Goal: Task Accomplishment & Management: Use online tool/utility

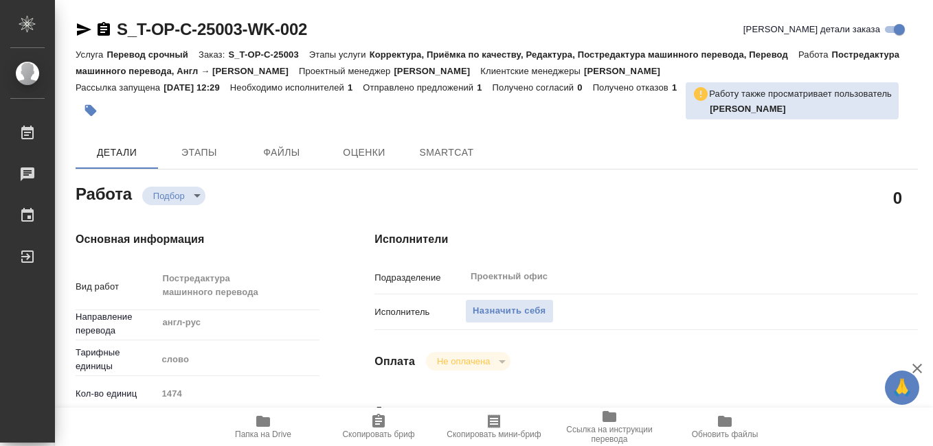
type textarea "x"
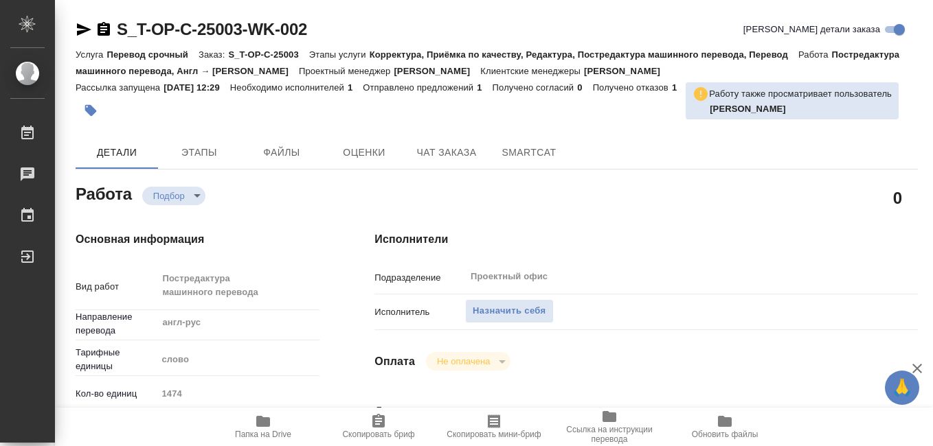
type textarea "x"
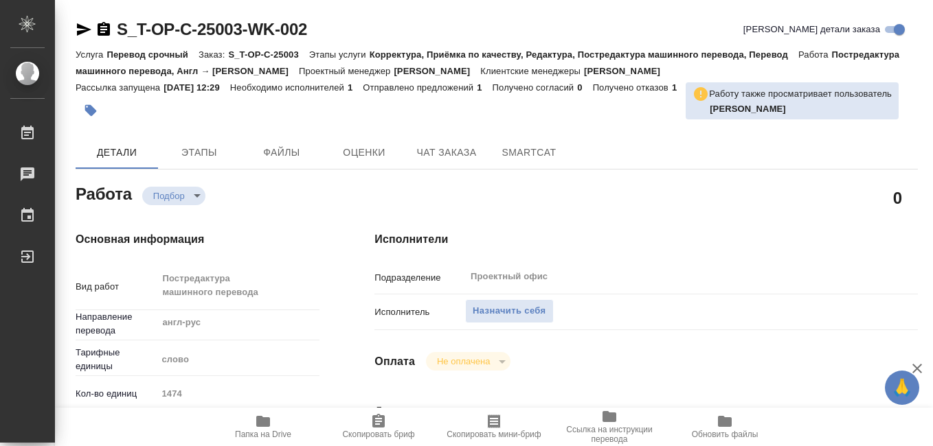
type textarea "x"
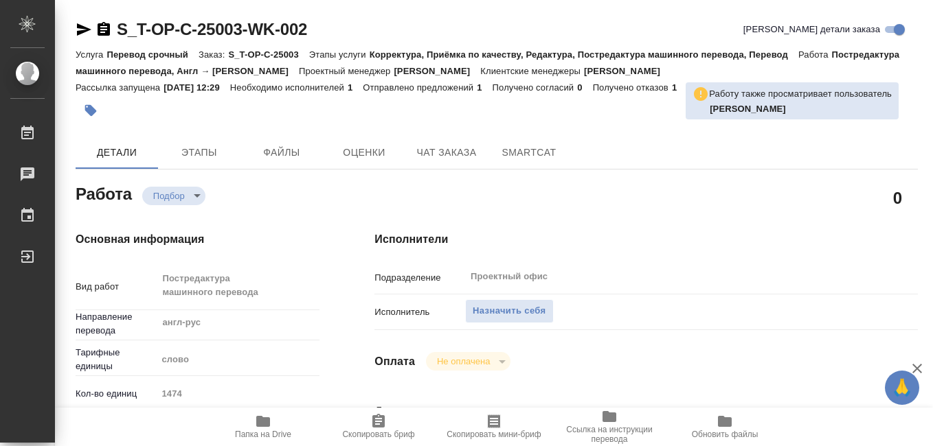
type textarea "x"
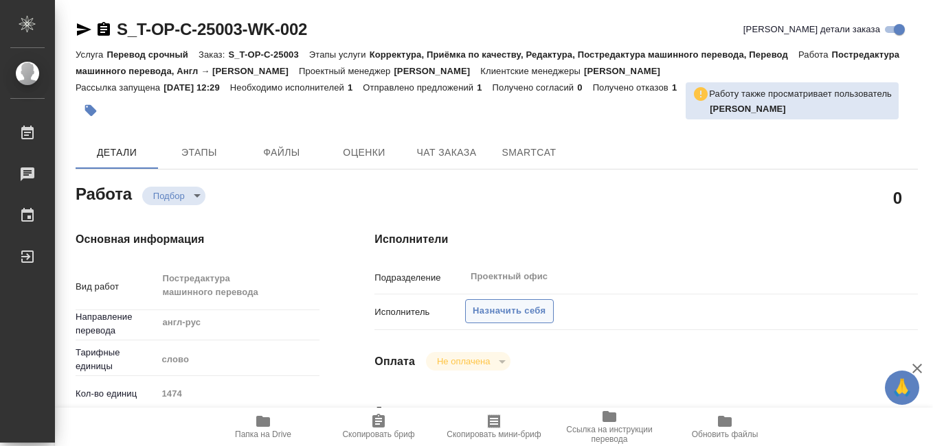
type textarea "x"
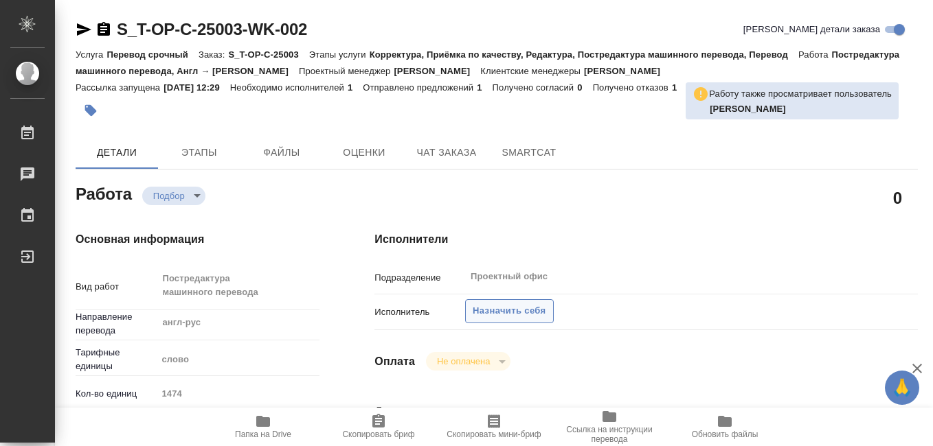
click at [495, 312] on span "Назначить себя" at bounding box center [509, 312] width 73 height 16
type textarea "x"
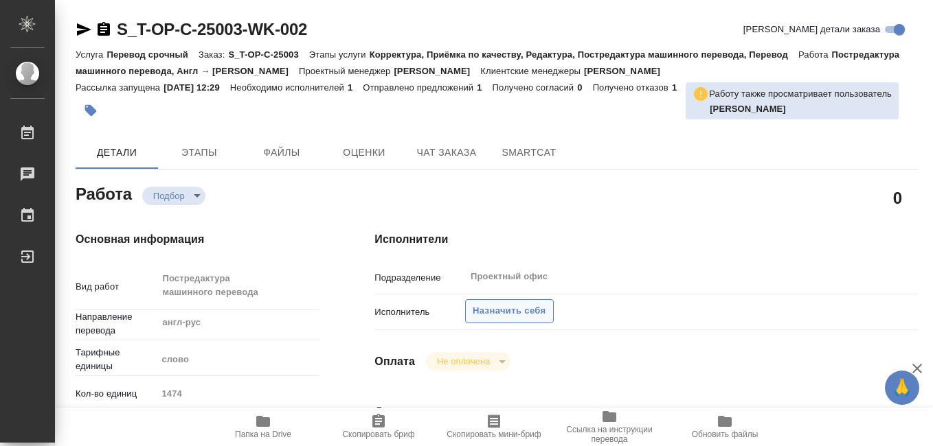
type textarea "x"
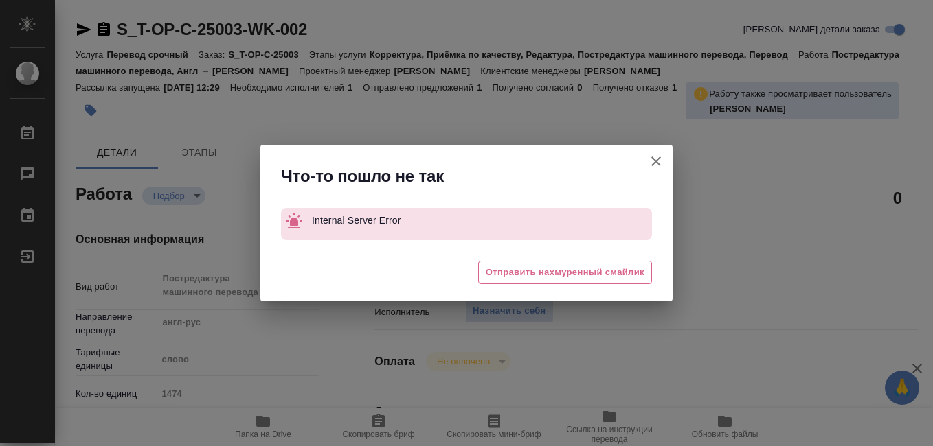
click at [656, 159] on icon "button" at bounding box center [656, 161] width 16 height 16
type textarea "x"
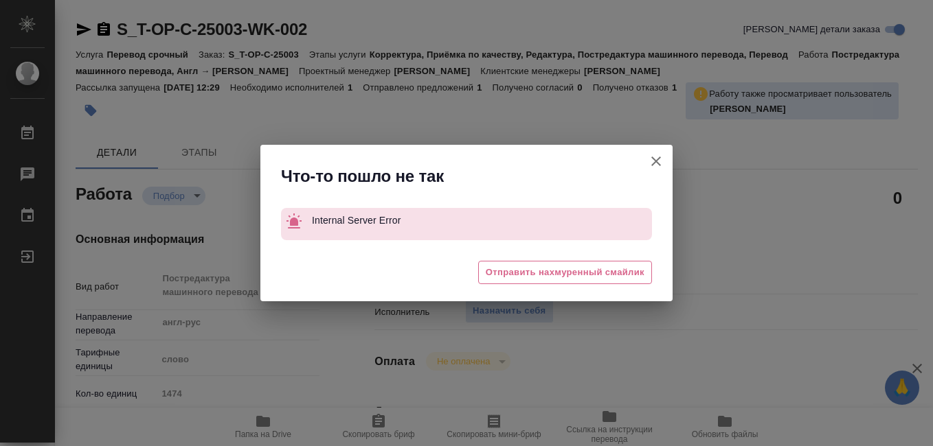
type textarea "x"
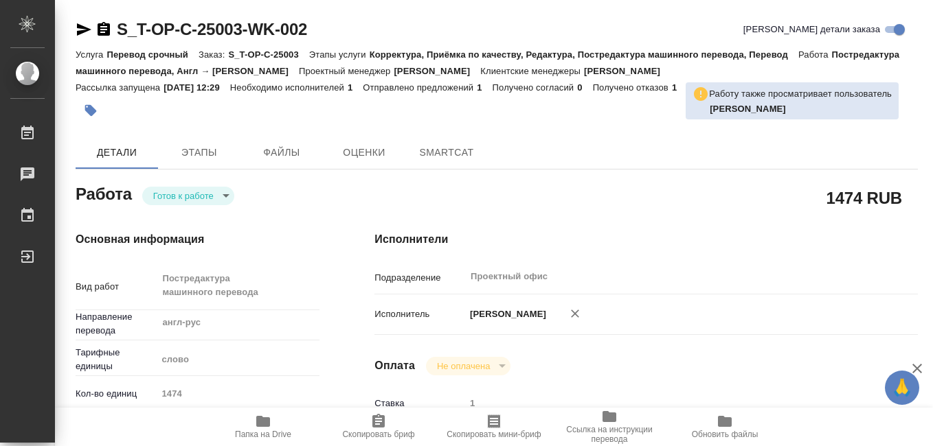
type textarea "x"
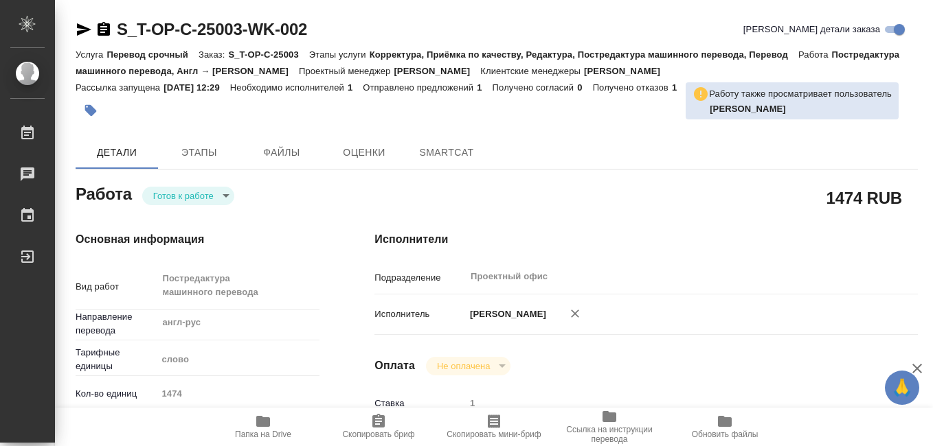
type textarea "x"
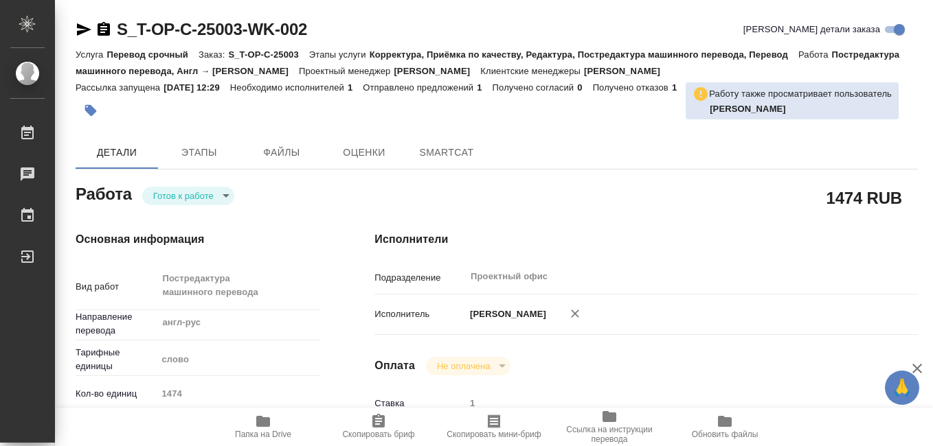
type textarea "x"
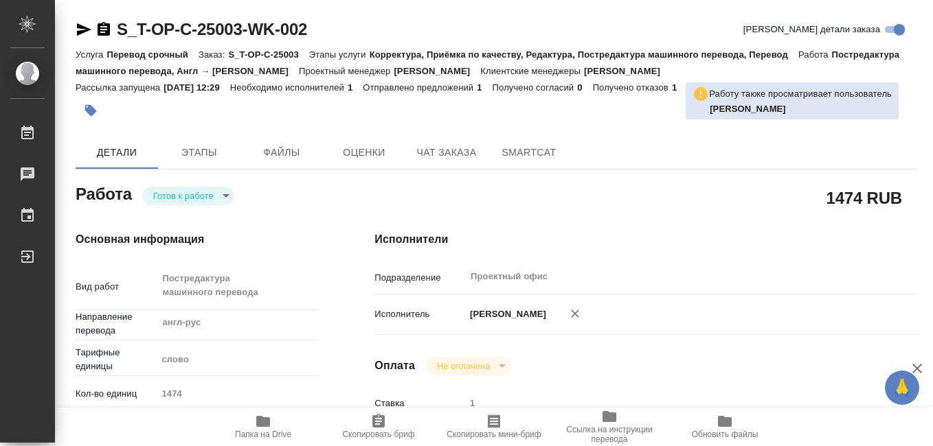
type textarea "x"
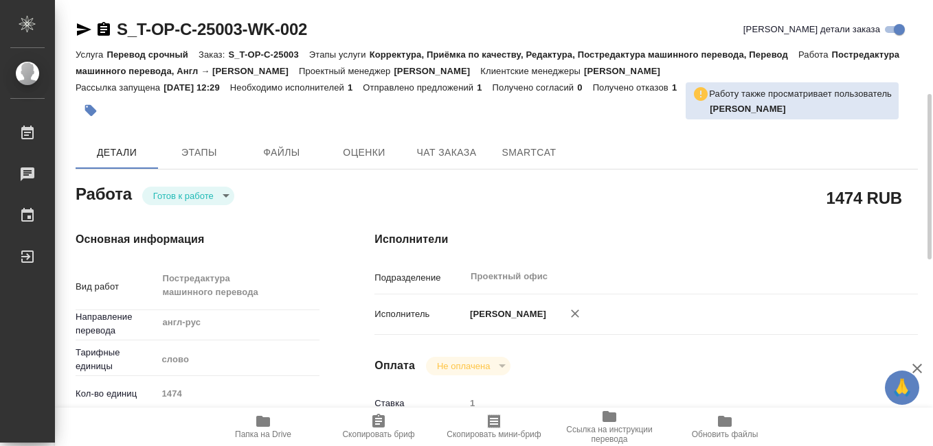
scroll to position [137, 0]
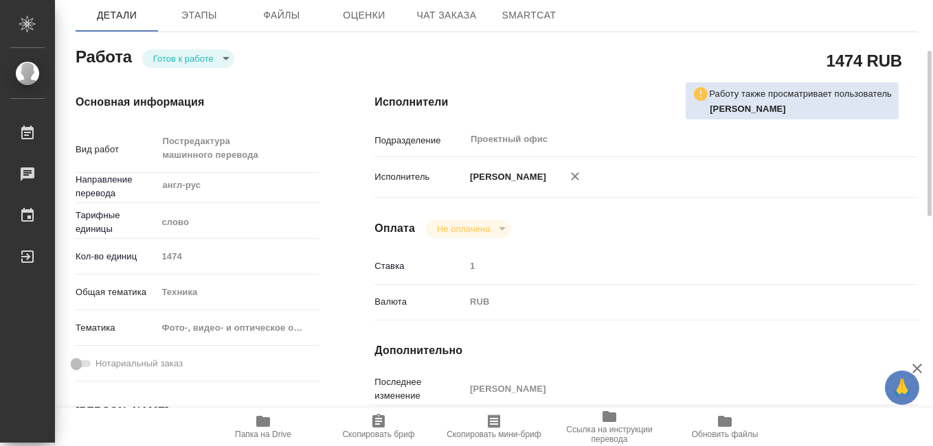
type textarea "x"
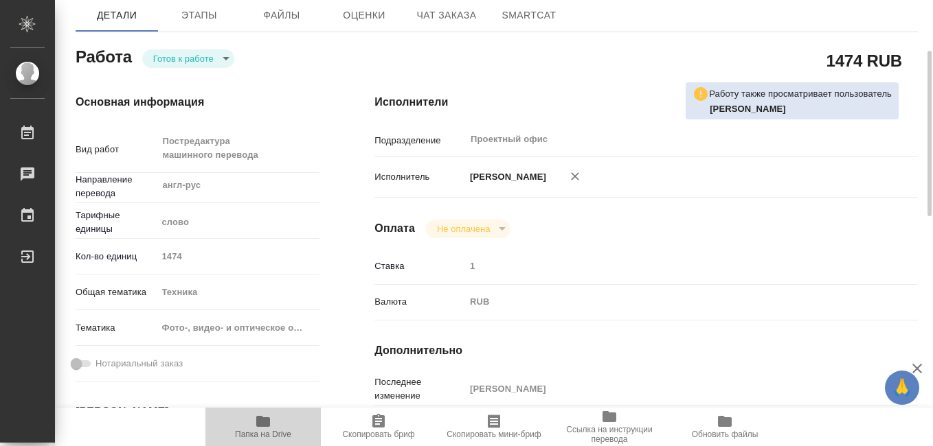
click at [263, 426] on icon "button" at bounding box center [263, 421] width 14 height 11
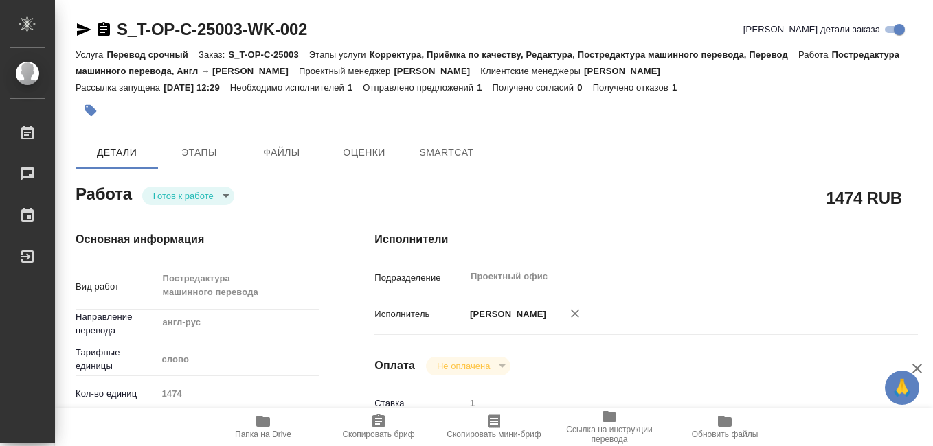
type textarea "x"
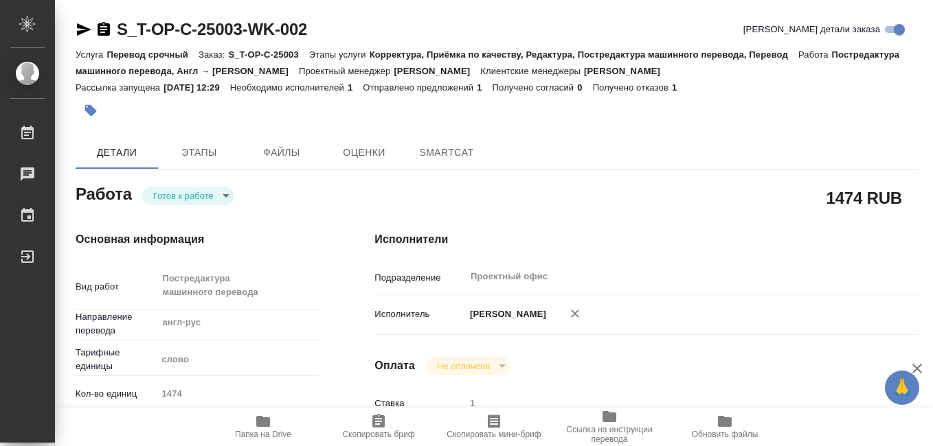
type textarea "x"
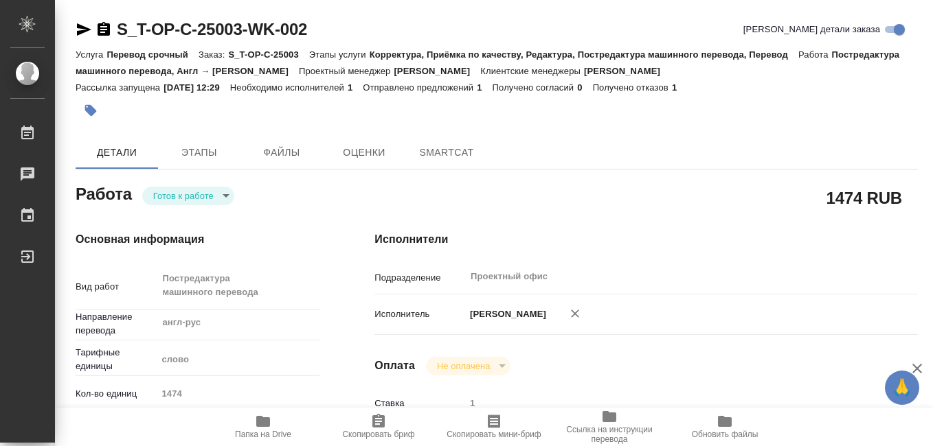
type textarea "x"
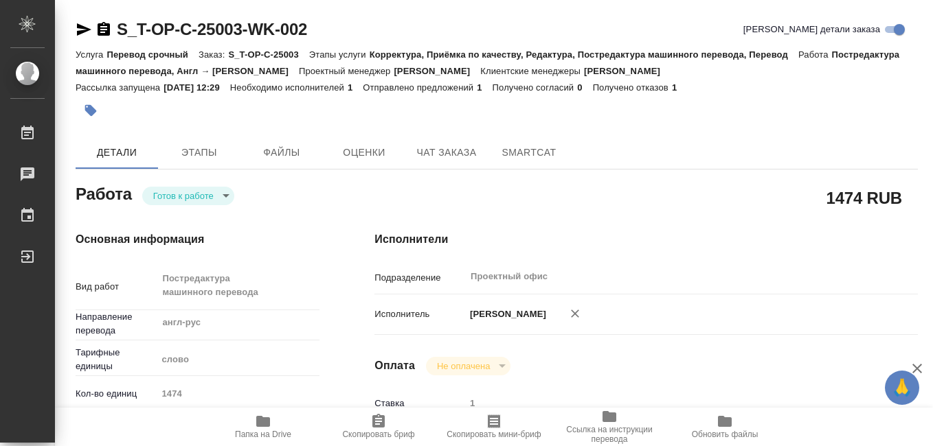
type textarea "x"
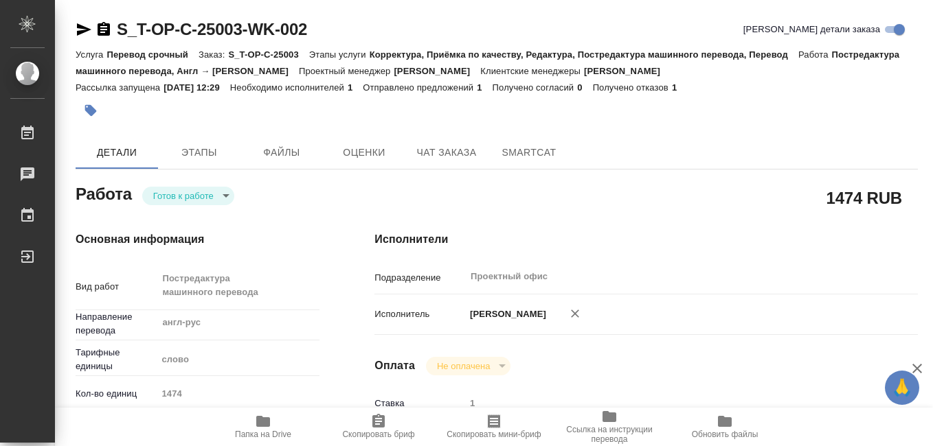
type textarea "x"
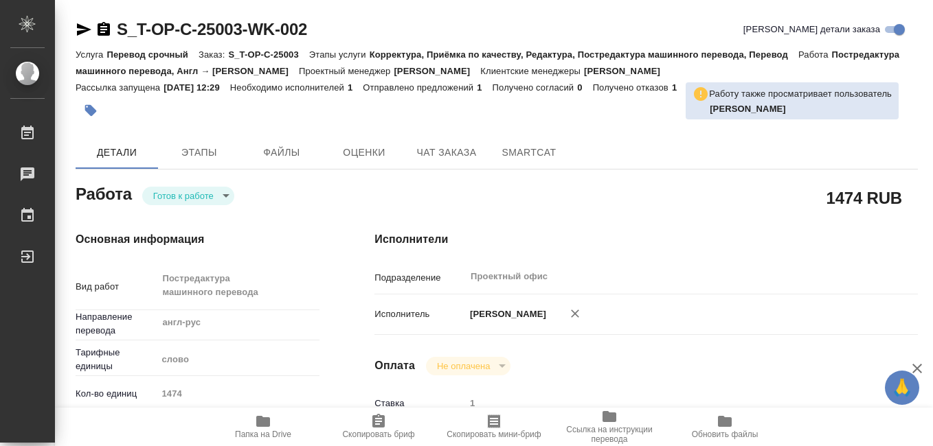
click at [492, 429] on icon "button" at bounding box center [494, 422] width 16 height 16
